Goal: Information Seeking & Learning: Learn about a topic

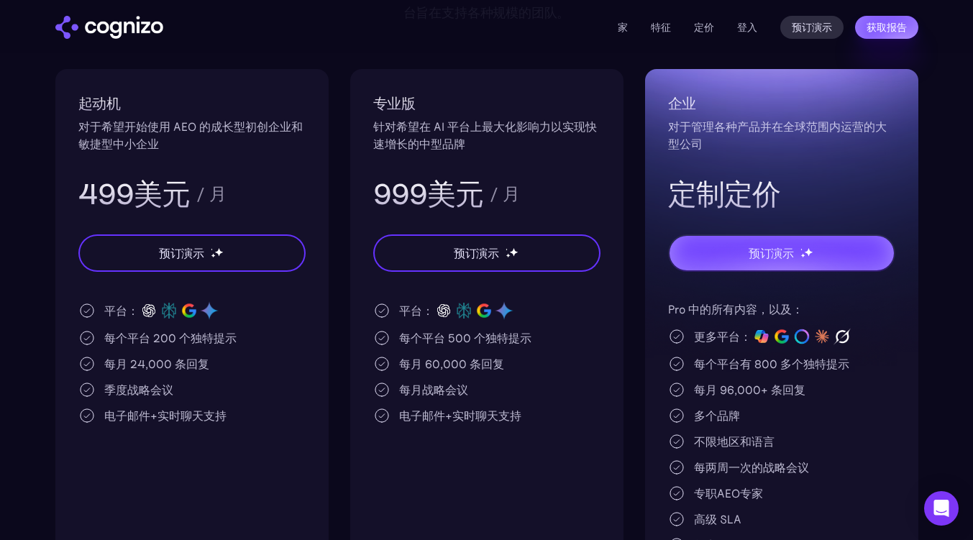
scroll to position [276, 0]
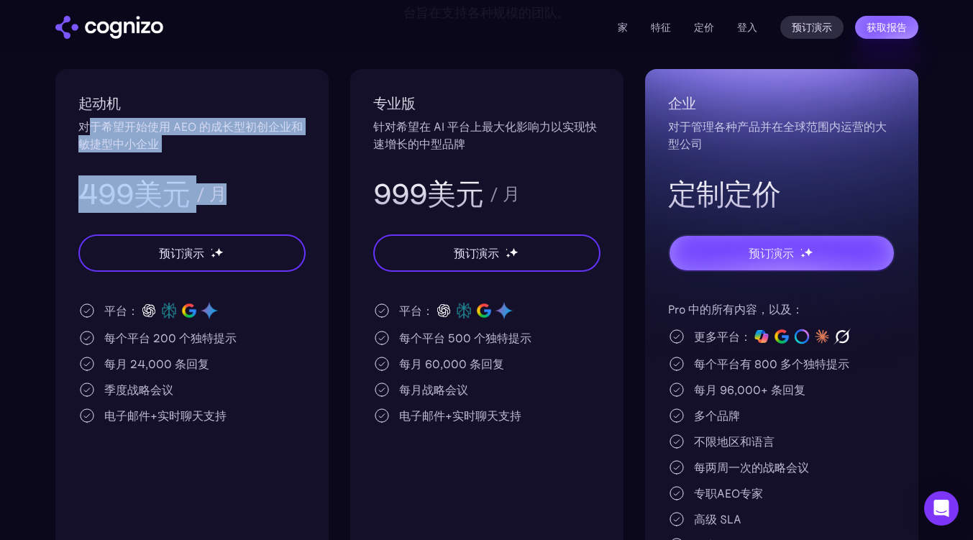
drag, startPoint x: 92, startPoint y: 129, endPoint x: 227, endPoint y: 156, distance: 137.1
click at [227, 156] on div "起动机 对于希望开始使用 AEO 的成长型初创企业和敏捷型中小企业 499美元 / 月" at bounding box center [191, 152] width 227 height 121
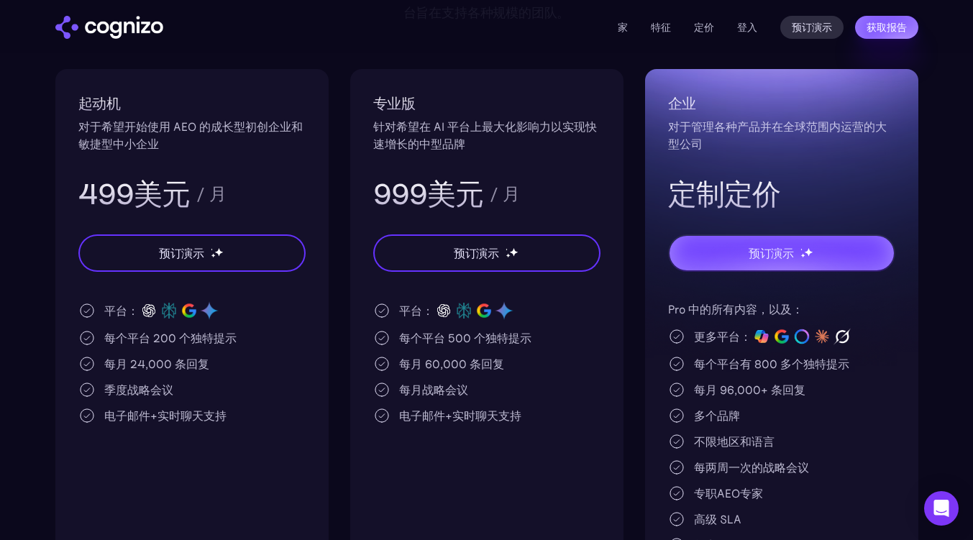
click at [234, 97] on h2 "起动机" at bounding box center [191, 103] width 227 height 23
drag, startPoint x: 161, startPoint y: 135, endPoint x: 202, endPoint y: 141, distance: 41.5
click at [202, 141] on div "对于希望开始使用 AEO 的成长型初创企业和敏捷型中小企业" at bounding box center [191, 135] width 227 height 35
click at [199, 103] on h2 "起动机" at bounding box center [191, 103] width 227 height 23
drag, startPoint x: 111, startPoint y: 307, endPoint x: 283, endPoint y: 313, distance: 172.0
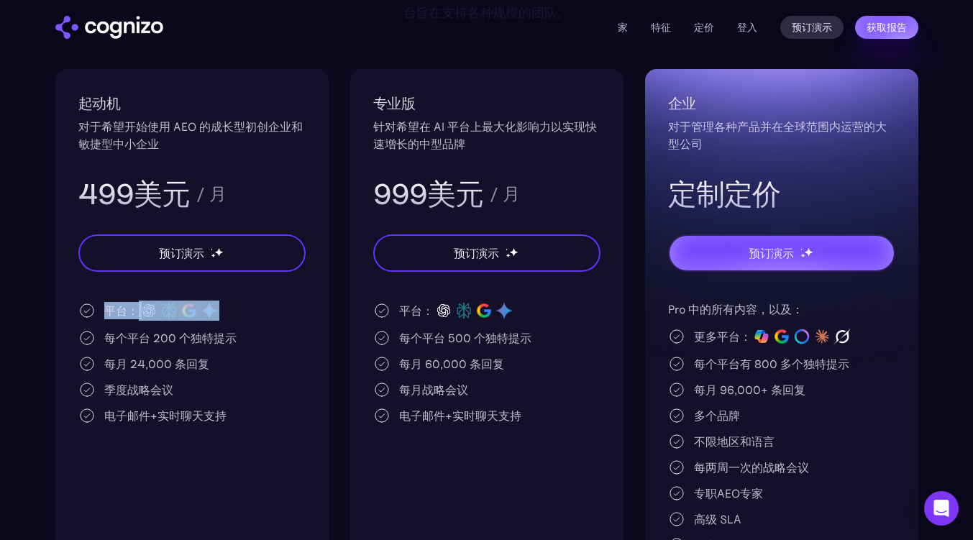
click at [283, 313] on div "平台：" at bounding box center [191, 311] width 227 height 20
click at [263, 354] on div "平台： 每个平台 200 个独特提示 每月 24,000 条回复 季度战略会议 电子邮件+实时聊天支持" at bounding box center [191, 363] width 227 height 124
drag, startPoint x: 118, startPoint y: 339, endPoint x: 250, endPoint y: 339, distance: 132.3
click at [252, 339] on div "每个平台 200 个独特提示" at bounding box center [191, 337] width 227 height 17
drag, startPoint x: 106, startPoint y: 362, endPoint x: 211, endPoint y: 362, distance: 105.7
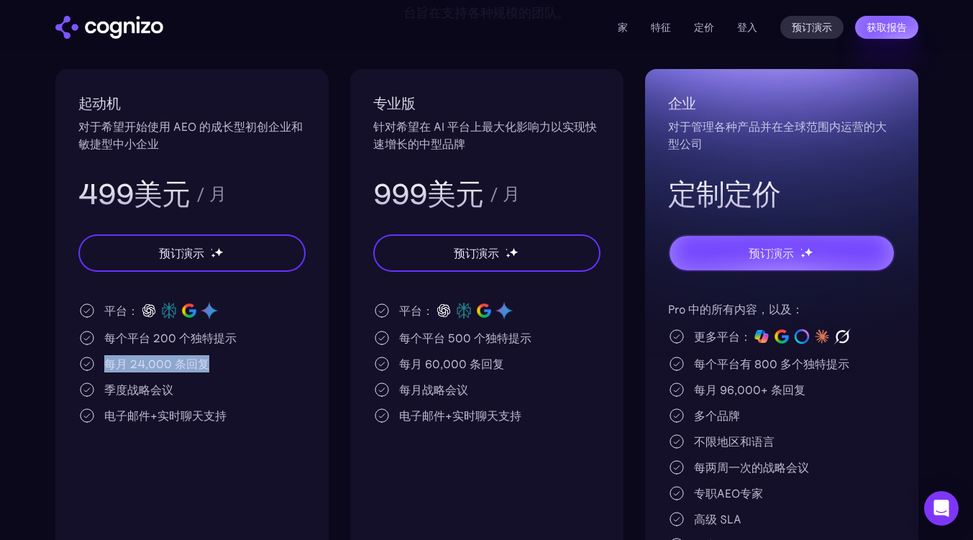
click at [211, 362] on div "每月 24,000 条回复" at bounding box center [191, 363] width 227 height 17
click at [218, 366] on div "每月 24,000 条回复" at bounding box center [191, 363] width 227 height 17
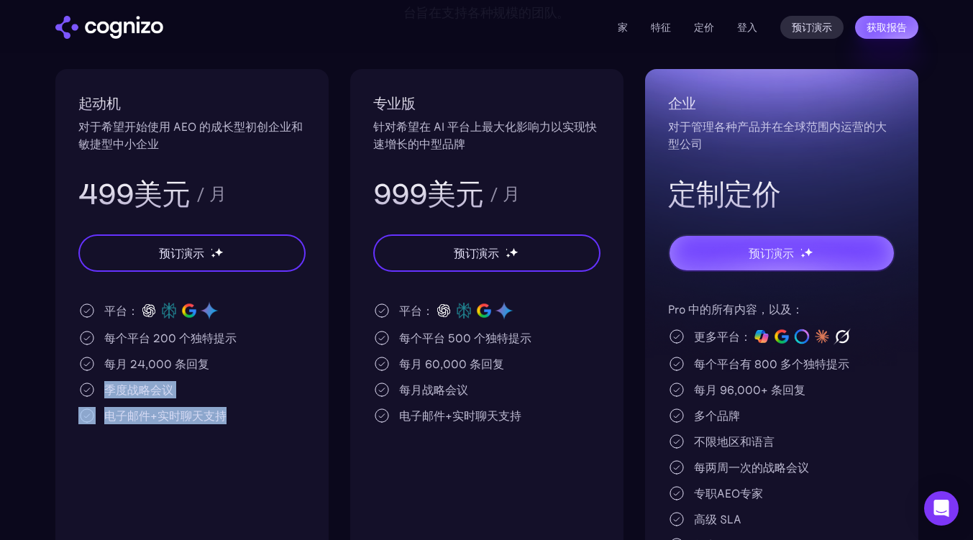
drag, startPoint x: 108, startPoint y: 387, endPoint x: 269, endPoint y: 421, distance: 164.6
click at [269, 421] on div "平台： 每个平台 200 个独特提示 每月 24,000 条回复 季度战略会议 电子邮件+实时聊天支持" at bounding box center [191, 363] width 227 height 124
click at [282, 351] on div "平台： 每个平台 200 个独特提示 每月 24,000 条回复 季度战略会议 电子邮件+实时聊天支持" at bounding box center [191, 363] width 227 height 124
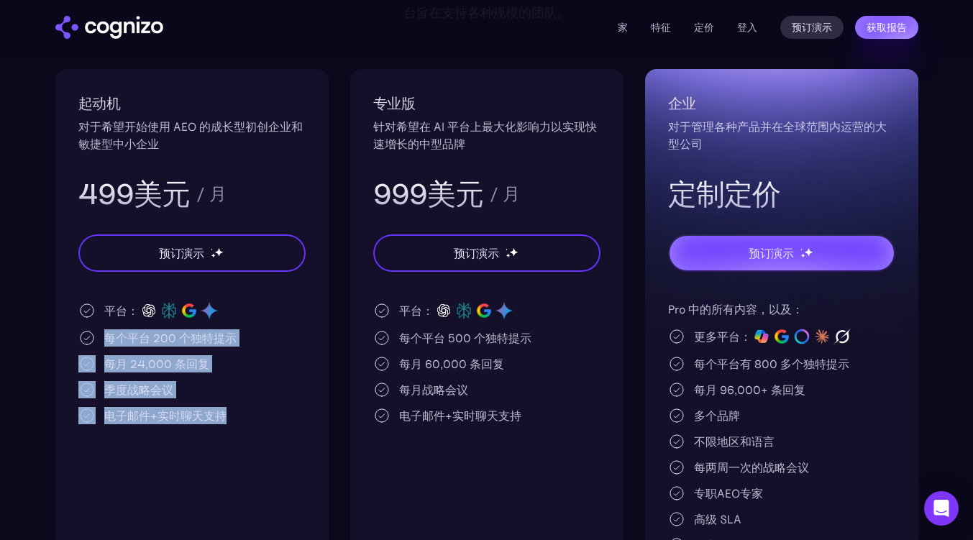
drag, startPoint x: 105, startPoint y: 332, endPoint x: 260, endPoint y: 441, distance: 189.0
click at [260, 441] on div "起动机 对于希望开始使用 AEO 的成长型初创企业和敏捷型中小企业 499美元 / 月 预订演示 平台： 每个平台 200 个独特提示 每月 24,000 条…" at bounding box center [191, 333] width 273 height 528
click at [267, 435] on div "起动机 对于希望开始使用 AEO 的成长型初创企业和敏捷型中小企业 499美元 / 月 预订演示 平台： 每个平台 200 个独特提示 每月 24,000 条…" at bounding box center [191, 333] width 273 height 528
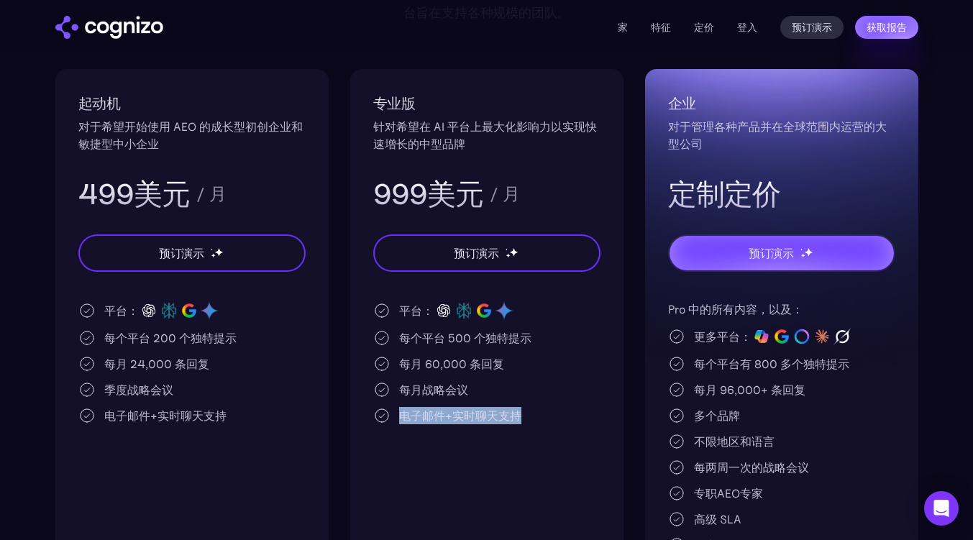
drag, startPoint x: 403, startPoint y: 416, endPoint x: 574, endPoint y: 421, distance: 171.2
click at [574, 421] on div "电子邮件+实时聊天支持" at bounding box center [486, 415] width 227 height 17
drag, startPoint x: 397, startPoint y: 388, endPoint x: 524, endPoint y: 390, distance: 127.3
click at [524, 390] on div "每月战略会议" at bounding box center [486, 389] width 227 height 17
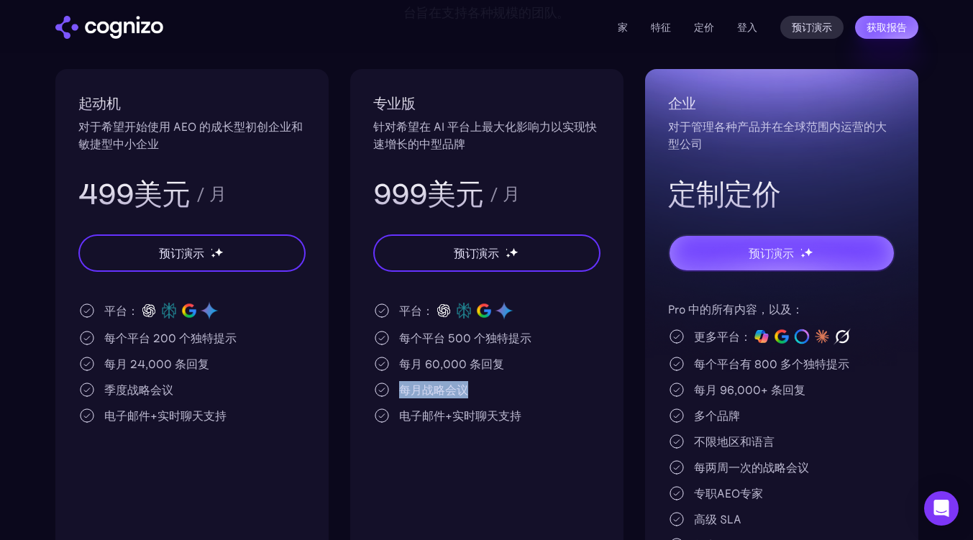
click at [524, 391] on div "每月战略会议" at bounding box center [486, 389] width 227 height 17
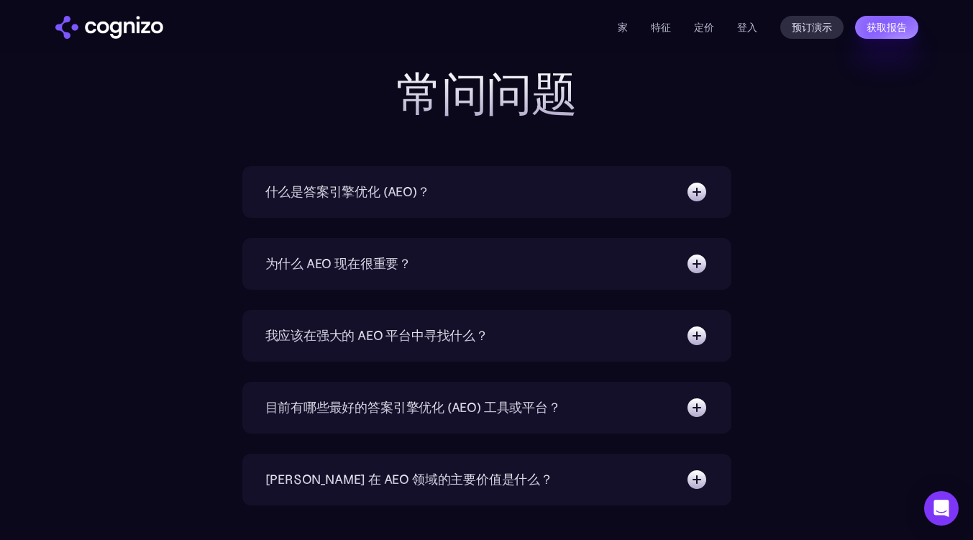
scroll to position [3644, 0]
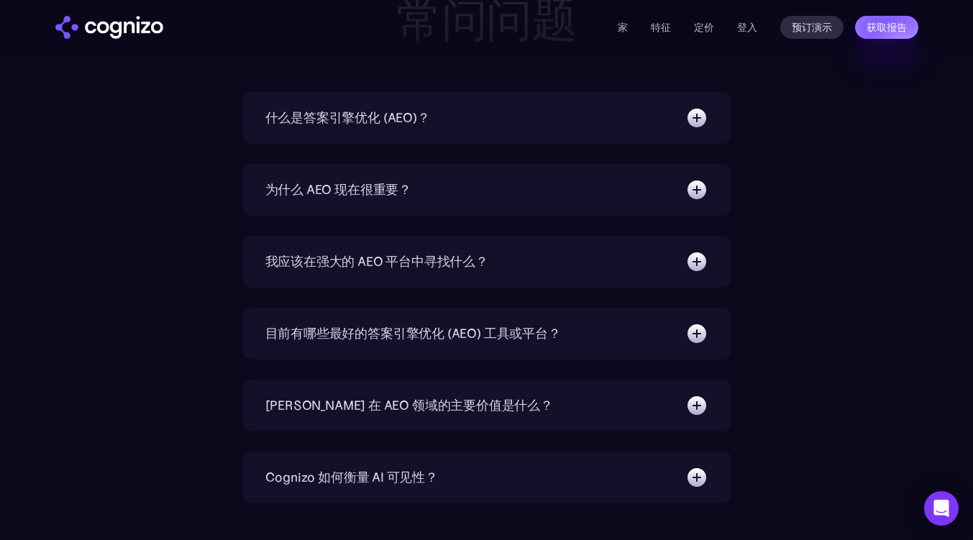
click at [694, 120] on img at bounding box center [696, 117] width 23 height 23
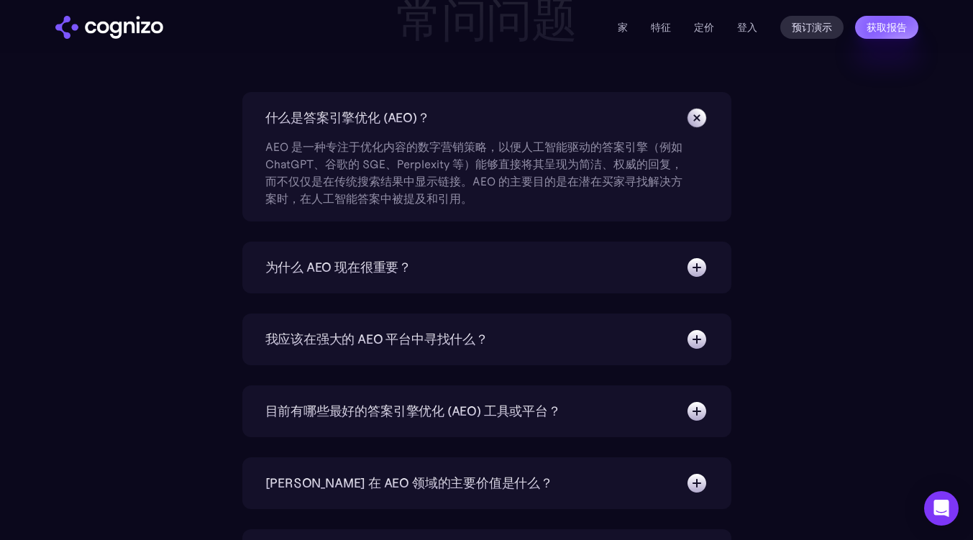
click at [418, 263] on div "为什么 AEO 现在很重要？" at bounding box center [486, 267] width 443 height 23
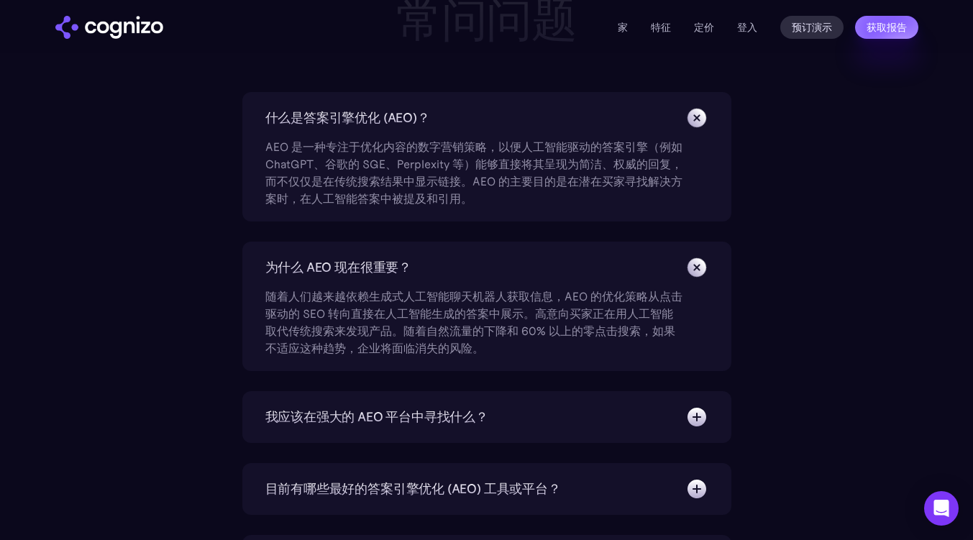
click at [386, 421] on font "我应该在强大的 AEO 平台中寻找什么？" at bounding box center [376, 417] width 223 height 17
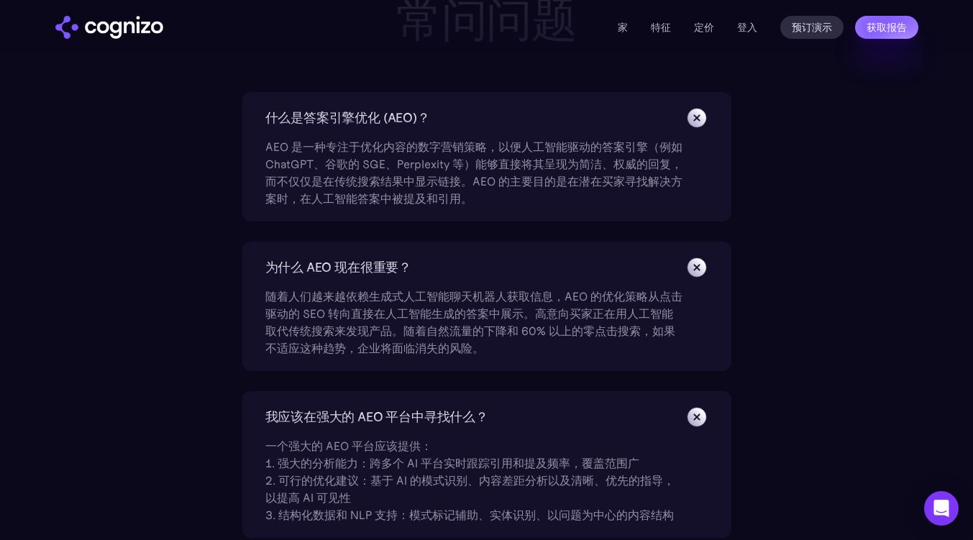
click at [544, 444] on div "一个强大的 AEO 平台应该提供： 1. 强大的分析能力：跨多个 AI 平台实时跟踪引用和提及频率，覆盖范围广 2. 可行的优化建议：基于 AI 的模式识别、…" at bounding box center [473, 476] width 417 height 95
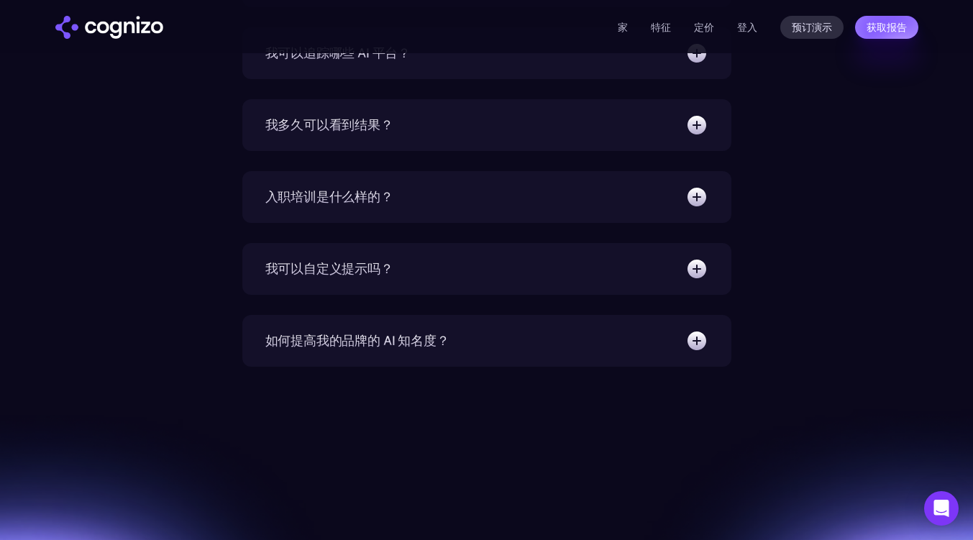
scroll to position [4393, 0]
click at [370, 132] on div "我多久可以看到结果？" at bounding box center [329, 124] width 128 height 20
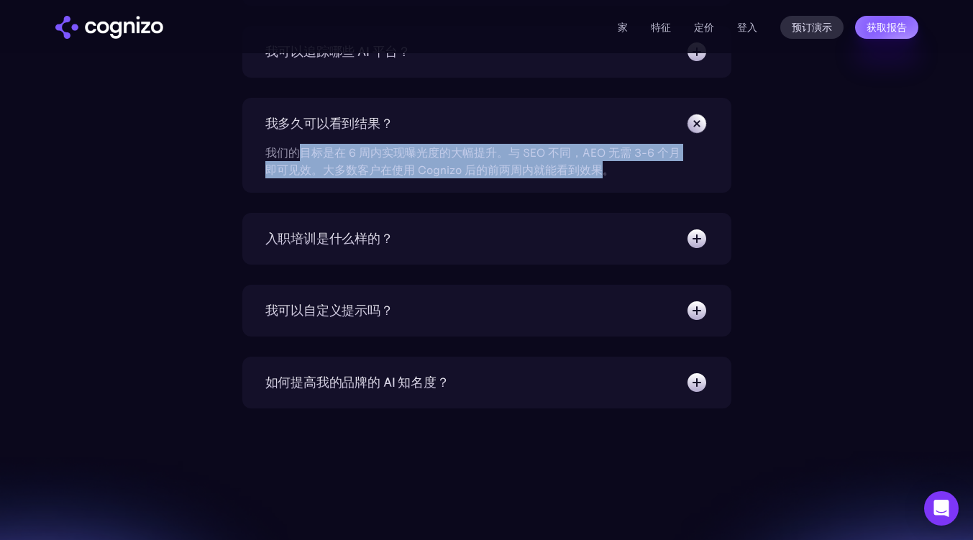
drag, startPoint x: 298, startPoint y: 152, endPoint x: 606, endPoint y: 166, distance: 308.9
click at [606, 166] on font "我们的目标是在 6 周内实现曝光度的大幅提升。与 SEO 不同，AEO 无需 3-6 个月即可见效。大多数客户在使用 Cognizo 后的前两周内就能看到效果。" at bounding box center [472, 161] width 415 height 32
drag, startPoint x: 273, startPoint y: 155, endPoint x: 606, endPoint y: 167, distance: 333.2
click at [606, 167] on font "我们的目标是在 6 周内实现曝光度的大幅提升。与 SEO 不同，AEO 无需 3-6 个月即可见效。大多数客户在使用 Cognizo 后的前两周内就能看到效果。" at bounding box center [472, 161] width 415 height 32
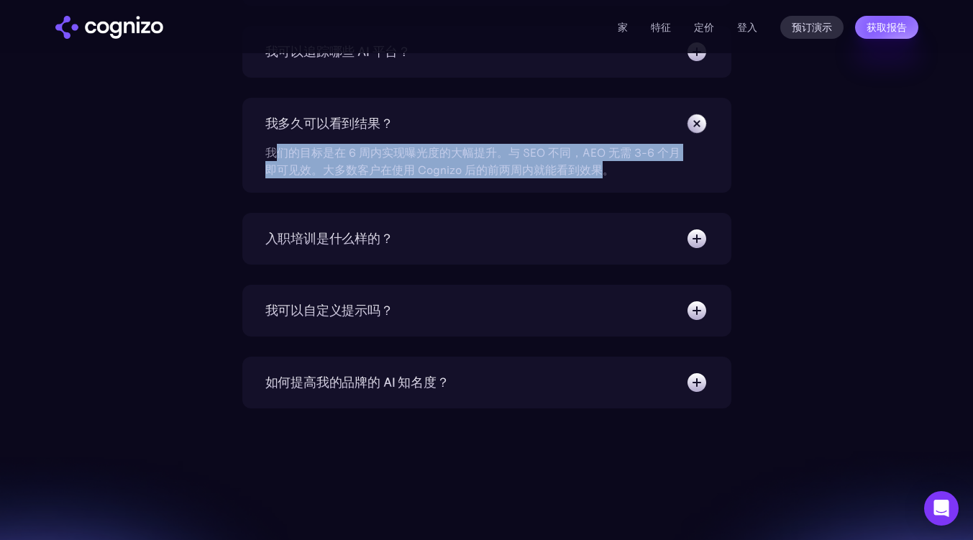
click at [606, 168] on font "我们的目标是在 6 周内实现曝光度的大幅提升。与 SEO 不同，AEO 无需 3-6 个月即可见效。大多数客户在使用 Cognizo 后的前两周内就能看到效果。" at bounding box center [472, 161] width 415 height 32
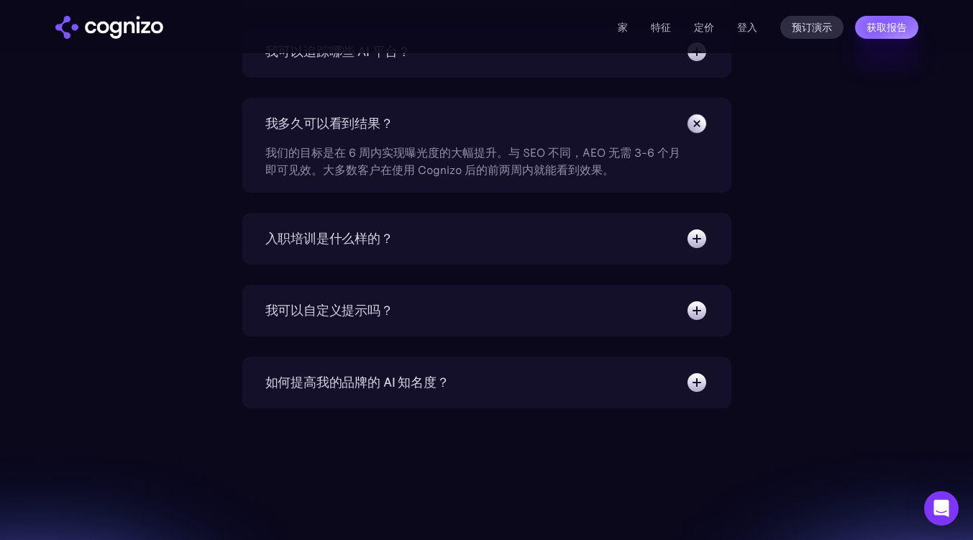
click at [373, 225] on div "入职培训是什么样的？ 即时。您将获得预先设置好的提示，我们将立即开始分析。您的客户成功合作伙伴将安排一次入职电话，以确保您拥有强大的 AI 搜索策略，并解答您…" at bounding box center [486, 239] width 489 height 52
click at [363, 239] on font "入职培训是什么样的？" at bounding box center [329, 238] width 128 height 17
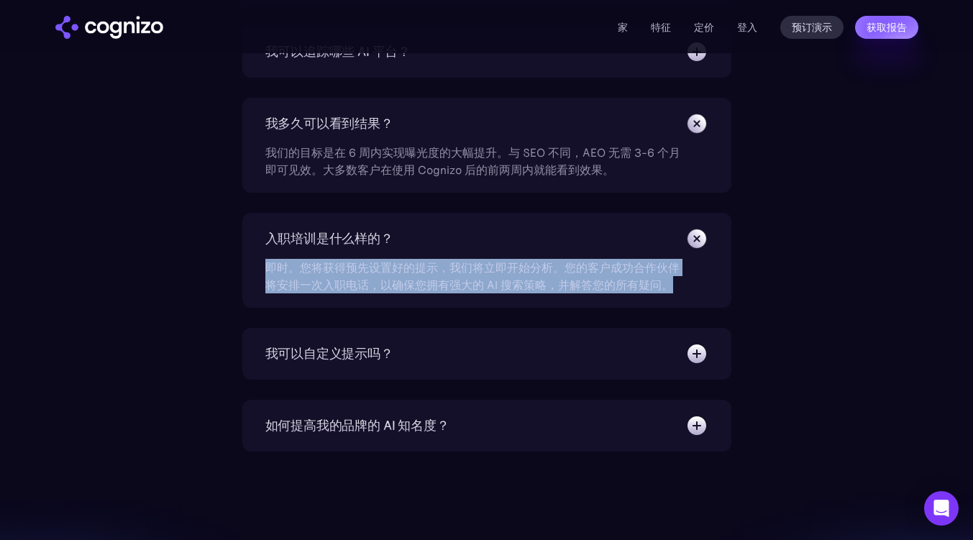
drag, startPoint x: 268, startPoint y: 271, endPoint x: 673, endPoint y: 286, distance: 405.9
click at [673, 286] on div "即时。您将获得预先设置好的提示，我们将立即开始分析。您的客户成功合作伙伴将安排一次入职电话，以确保您拥有强大的 AI 搜索策略，并解答您的所有疑问。" at bounding box center [473, 271] width 417 height 43
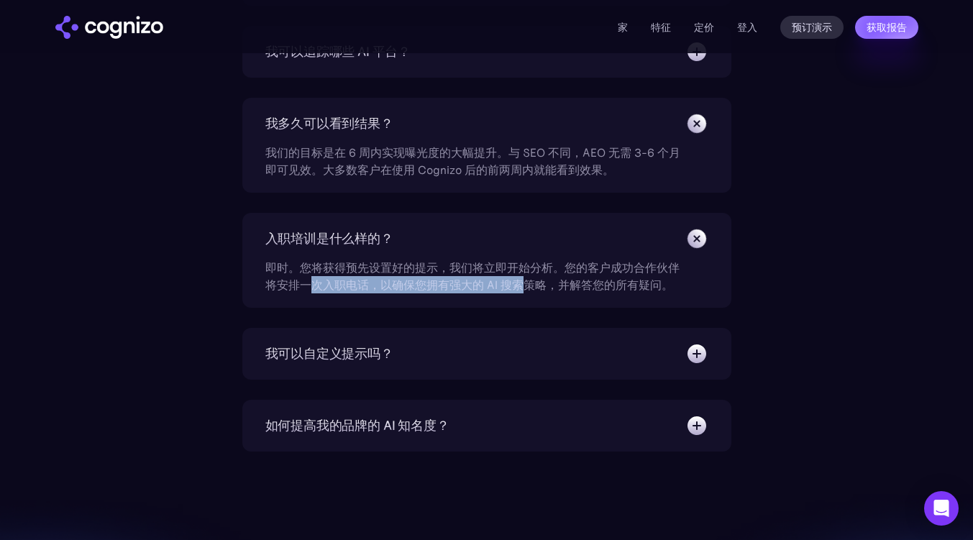
drag, startPoint x: 316, startPoint y: 283, endPoint x: 525, endPoint y: 282, distance: 209.3
click at [525, 282] on font "即时。您将获得预先设置好的提示，我们将立即开始分析。您的客户成功合作伙伴将安排一次入职电话，以确保您拥有强大的 AI 搜索策略，并解答您的所有疑问。" at bounding box center [472, 276] width 414 height 32
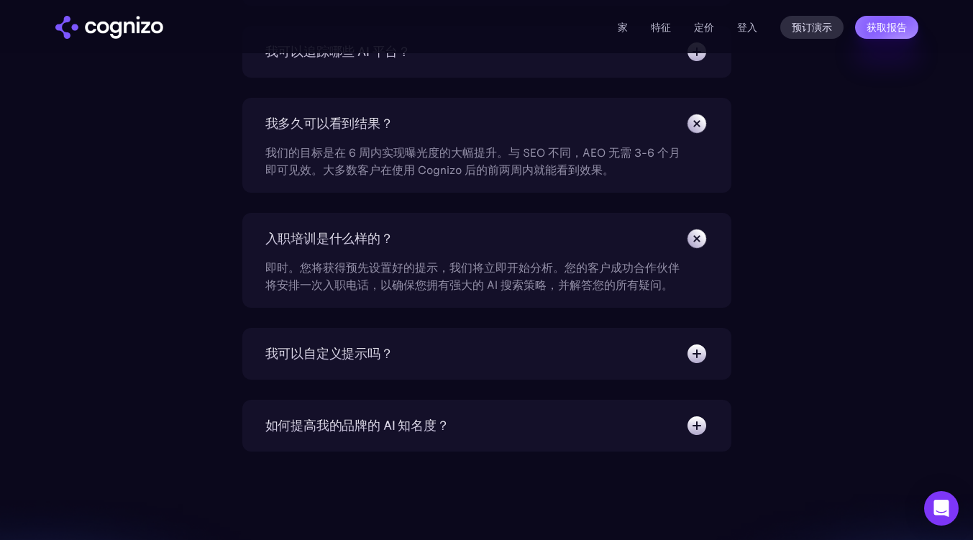
click at [416, 359] on div "我可以自定义提示吗？" at bounding box center [486, 353] width 443 height 23
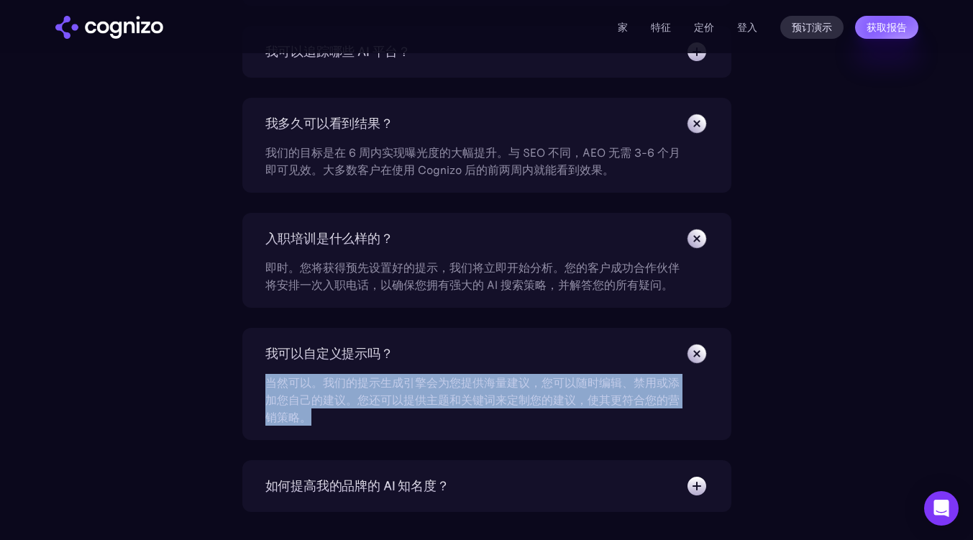
drag, startPoint x: 261, startPoint y: 377, endPoint x: 545, endPoint y: 416, distance: 286.8
click at [545, 416] on div "我可以自定义提示吗？ 当然可以。我们的提示生成引擎会为您提供海量建议，您可以随时编辑、禁用或添加您自己的建议。您还可以提供主题和关键词来定制您的建议，使其更符…" at bounding box center [486, 384] width 489 height 112
click at [545, 416] on div "当然可以。我们的提示生成引擎会为您提供海量建议，您可以随时编辑、禁用或添加您自己的建议。您还可以提供主题和关键词来定制您的建议，使其更符合您的营销策略。" at bounding box center [473, 395] width 417 height 60
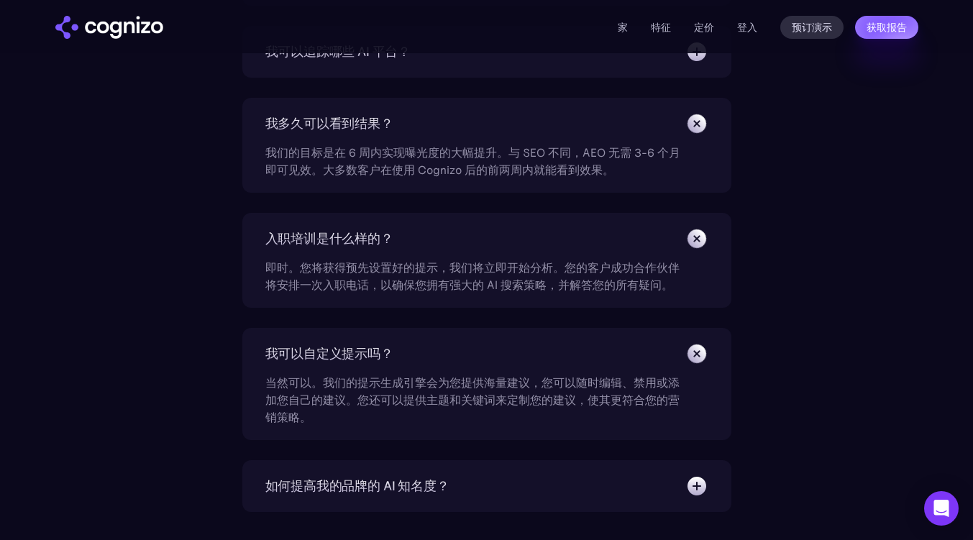
click at [534, 364] on div "我可以自定义提示吗？" at bounding box center [486, 353] width 443 height 23
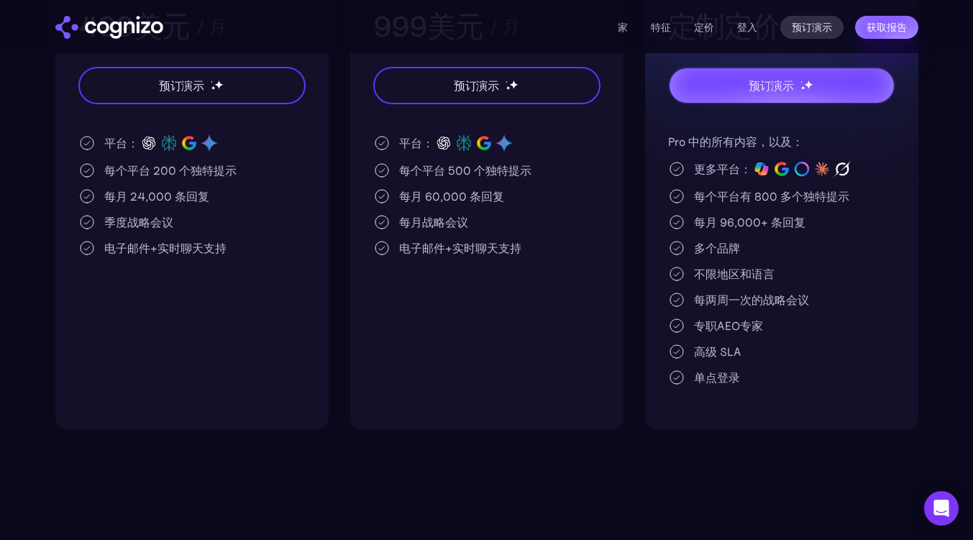
scroll to position [0, 0]
